Goal: Information Seeking & Learning: Learn about a topic

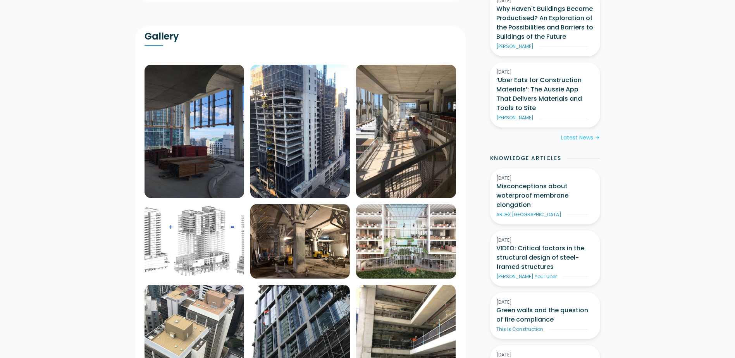
scroll to position [310, 0]
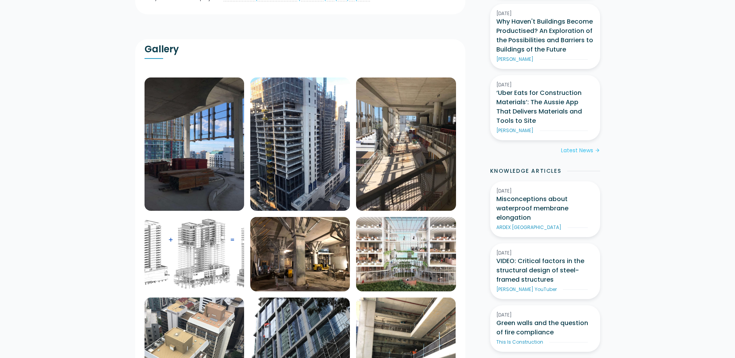
click at [294, 131] on img at bounding box center [300, 143] width 100 height 133
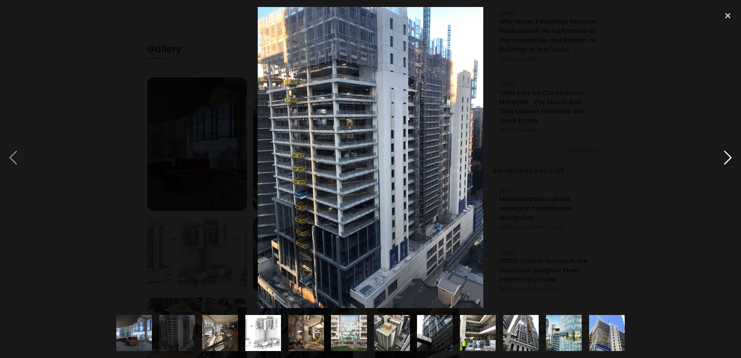
click at [725, 158] on div at bounding box center [727, 157] width 26 height 301
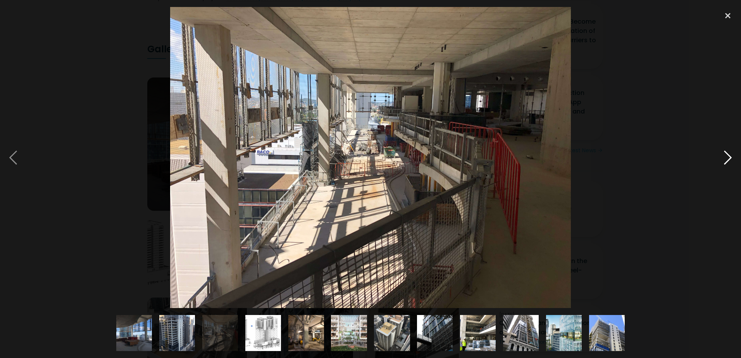
click at [725, 158] on div at bounding box center [727, 157] width 26 height 301
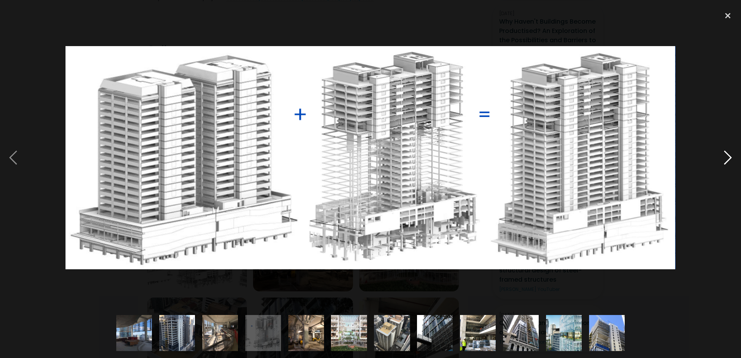
click at [725, 158] on div at bounding box center [727, 157] width 26 height 301
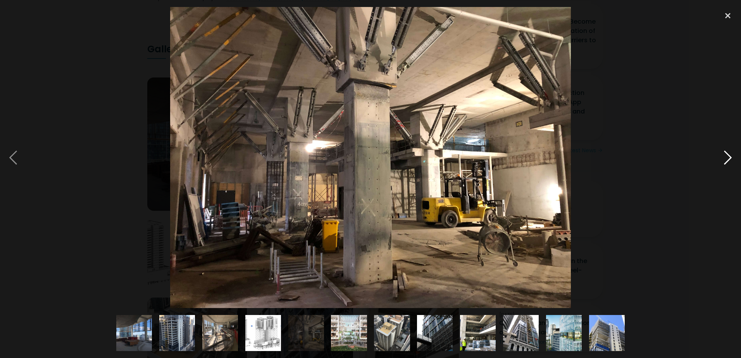
click at [725, 158] on div at bounding box center [727, 157] width 26 height 301
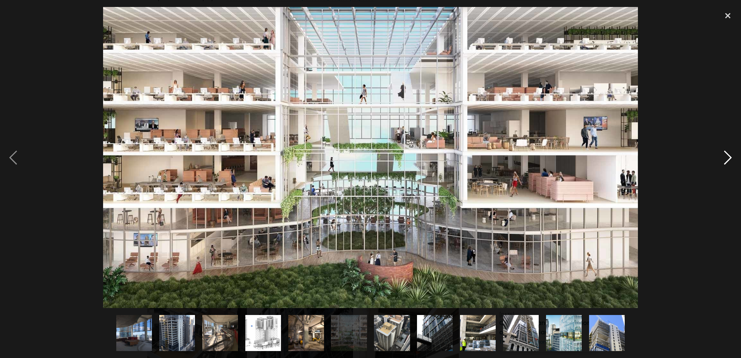
click at [725, 158] on div at bounding box center [727, 157] width 26 height 301
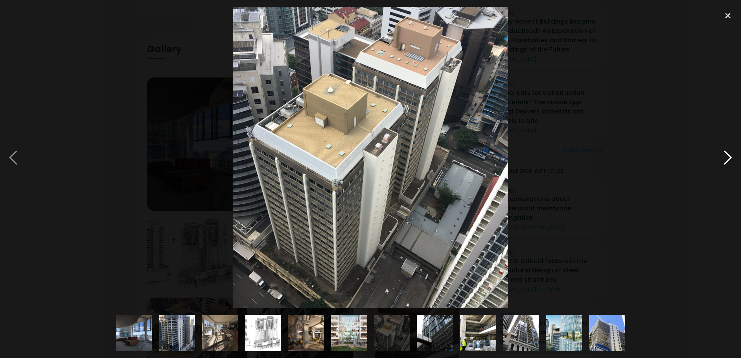
click at [725, 158] on div at bounding box center [727, 157] width 26 height 301
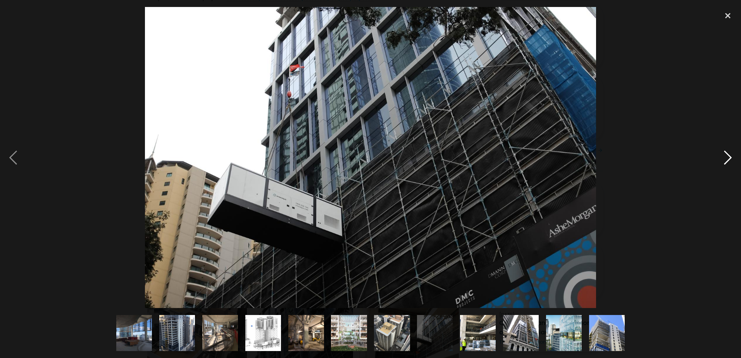
click at [725, 158] on div at bounding box center [727, 157] width 26 height 301
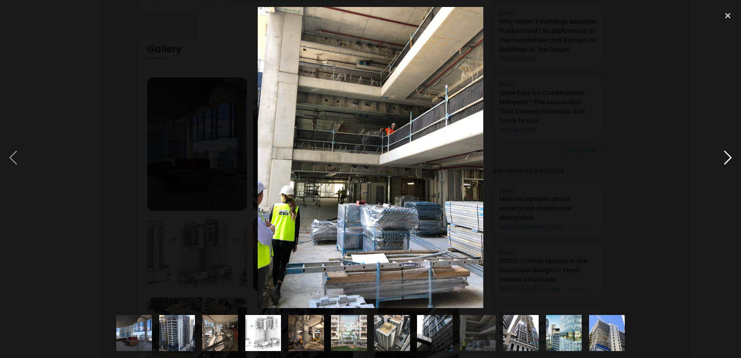
click at [725, 158] on div at bounding box center [727, 157] width 26 height 301
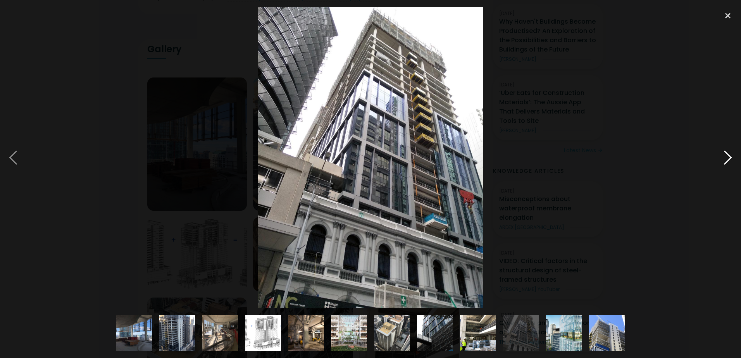
click at [725, 158] on div at bounding box center [727, 157] width 26 height 301
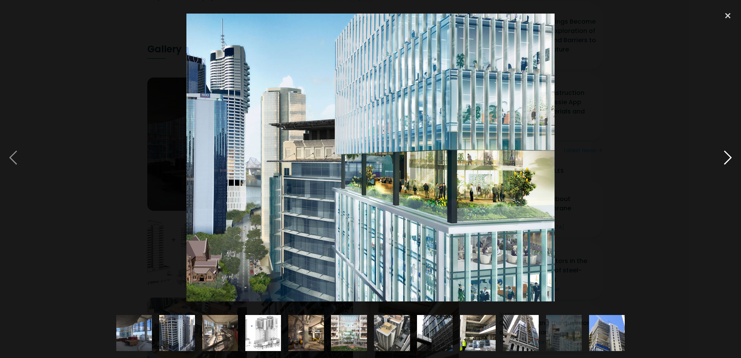
click at [725, 158] on div at bounding box center [727, 157] width 26 height 301
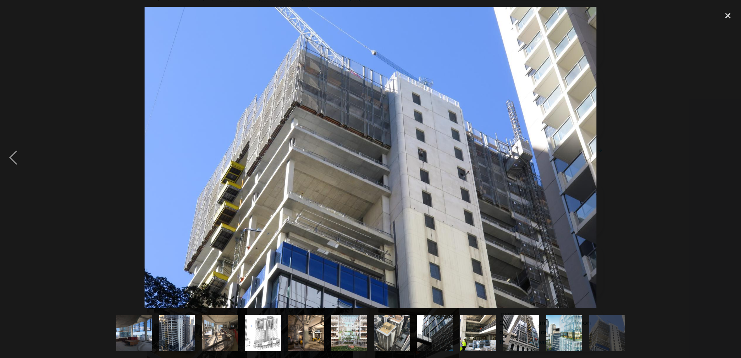
click at [725, 158] on div at bounding box center [727, 157] width 26 height 301
click at [728, 14] on div at bounding box center [727, 15] width 26 height 17
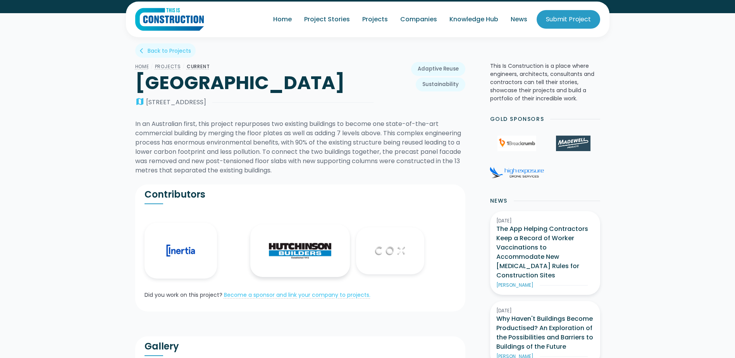
scroll to position [0, 0]
